Goal: Transaction & Acquisition: Purchase product/service

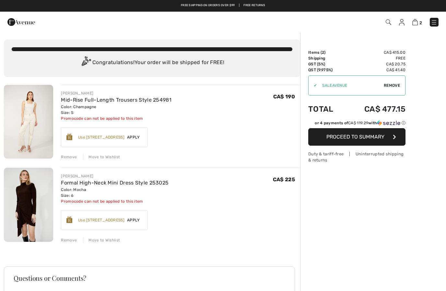
click at [104, 160] on div "Move to Wishlist" at bounding box center [101, 157] width 37 height 6
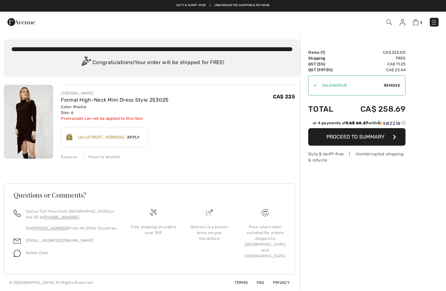
click at [395, 87] on span "Remove" at bounding box center [392, 86] width 16 height 6
click at [385, 136] on button "Proceed to Summary" at bounding box center [356, 136] width 97 height 17
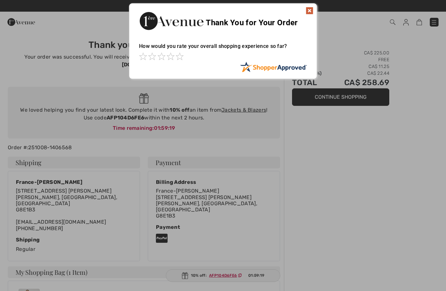
click at [306, 9] on img at bounding box center [310, 11] width 8 height 8
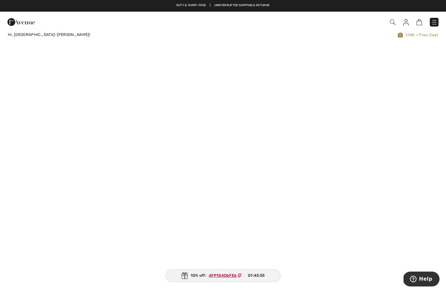
click at [395, 22] on img at bounding box center [393, 22] width 6 height 6
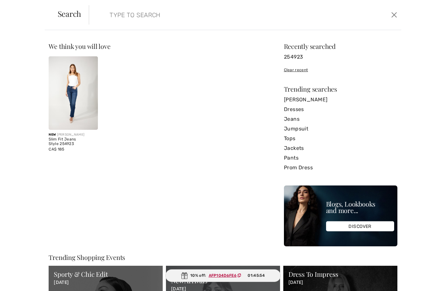
click at [122, 13] on input "search" at bounding box center [211, 14] width 213 height 19
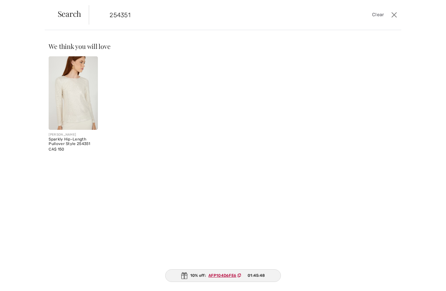
type input "254351"
click at [76, 98] on img at bounding box center [73, 93] width 49 height 74
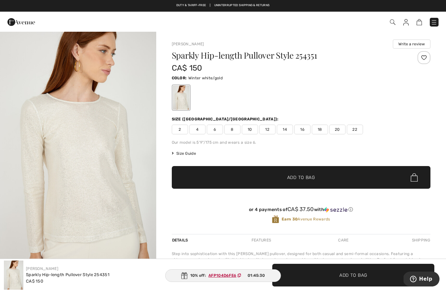
click at [33, 198] on img "1 / 5" at bounding box center [78, 149] width 156 height 234
click at [218, 128] on span "6" at bounding box center [215, 130] width 16 height 10
click at [310, 177] on span "Add to Bag" at bounding box center [301, 177] width 28 height 7
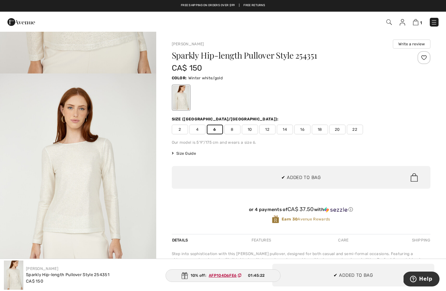
scroll to position [192, 0]
